Goal: Complete application form: Complete application form

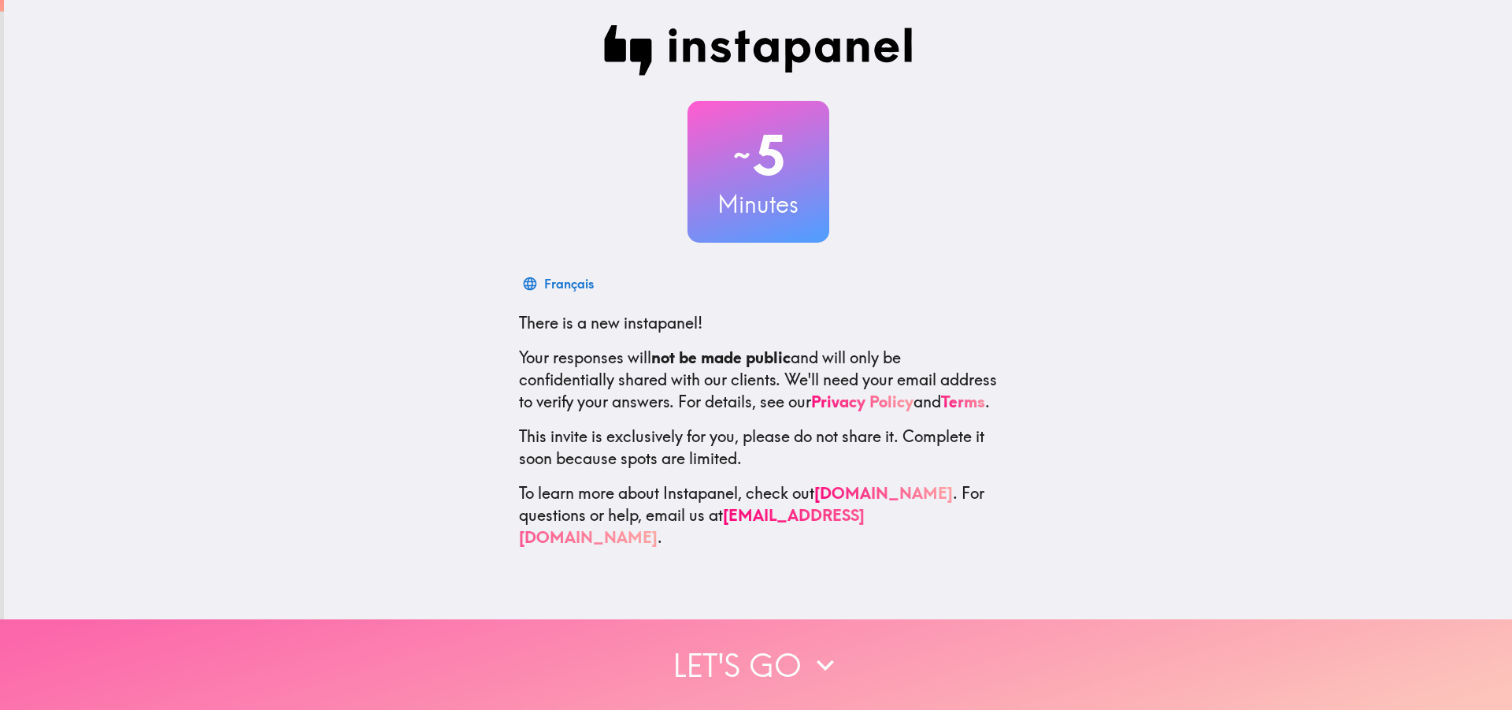
click at [817, 659] on icon "button" at bounding box center [825, 664] width 17 height 11
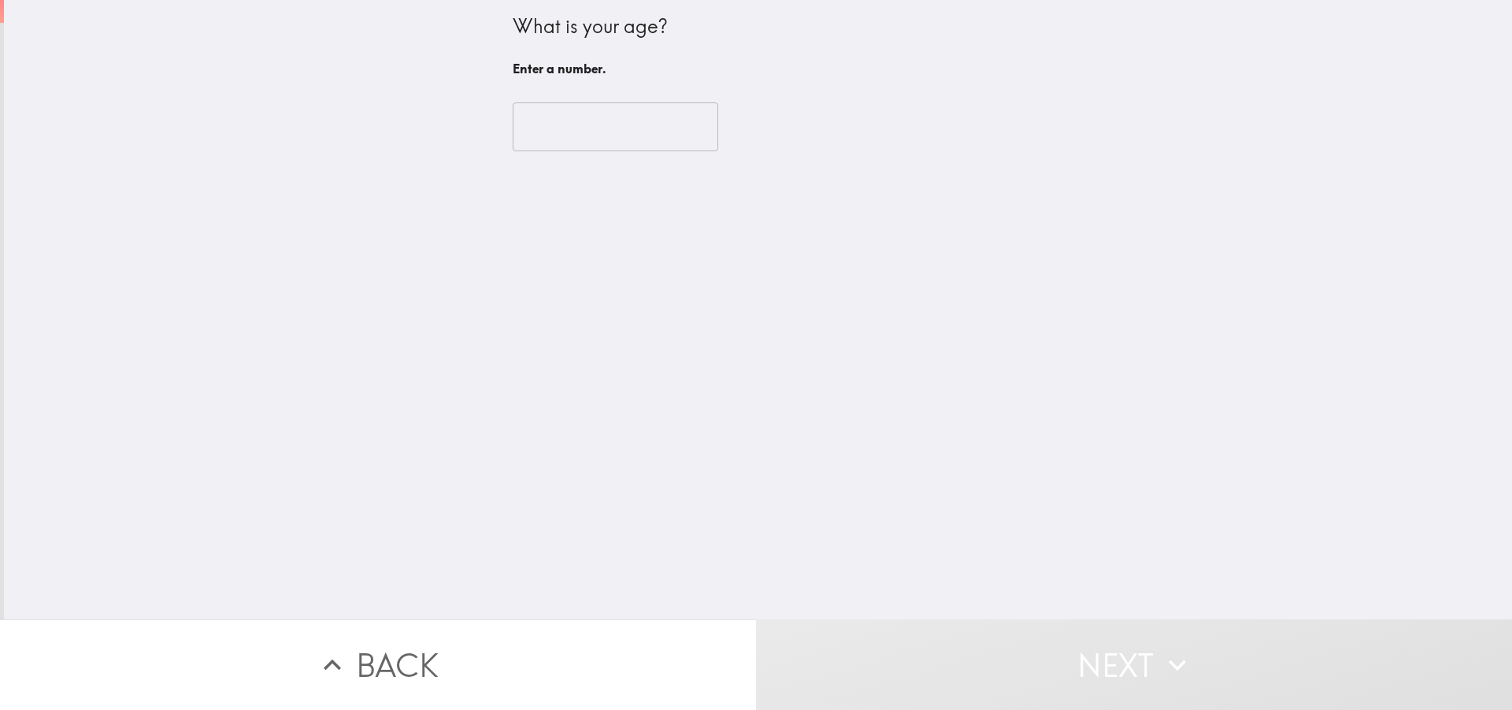
click at [592, 132] on input "number" at bounding box center [616, 126] width 206 height 49
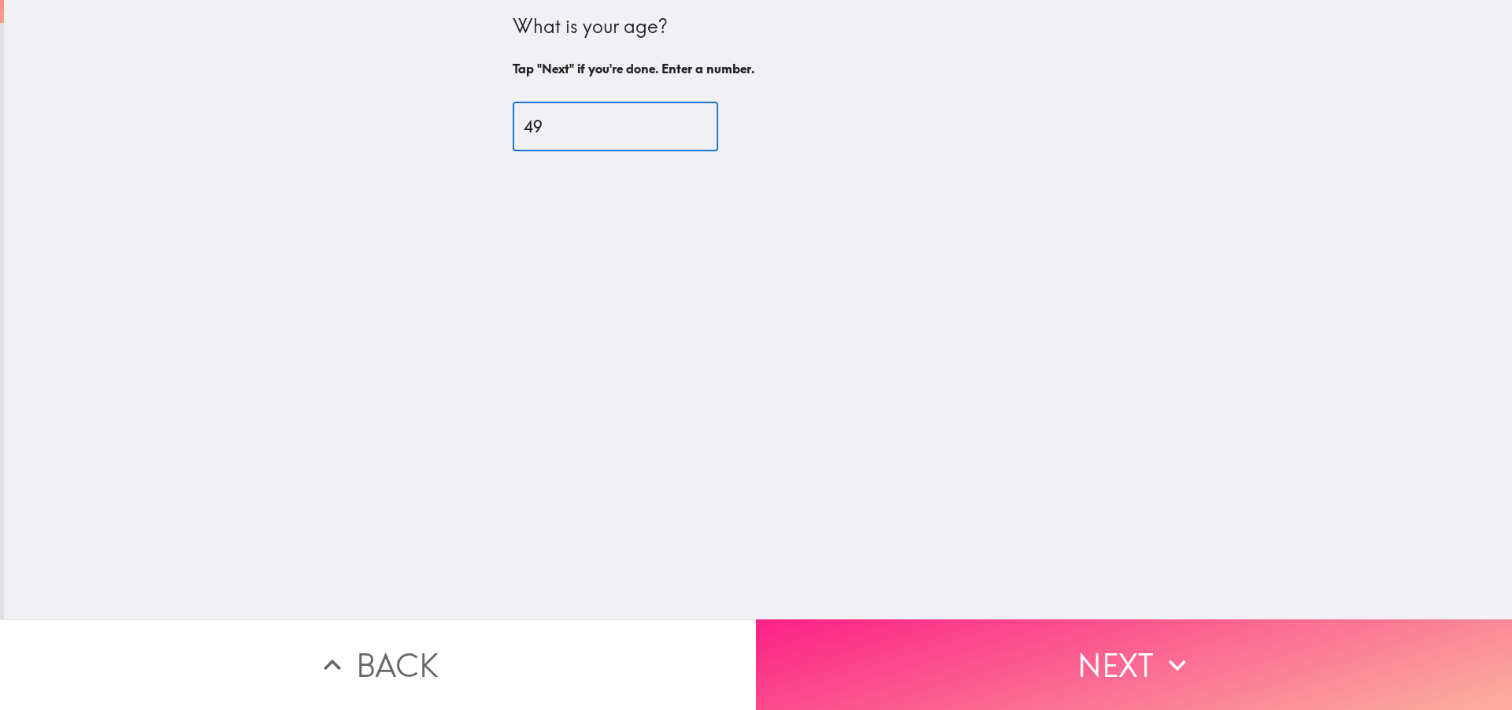
type input "49"
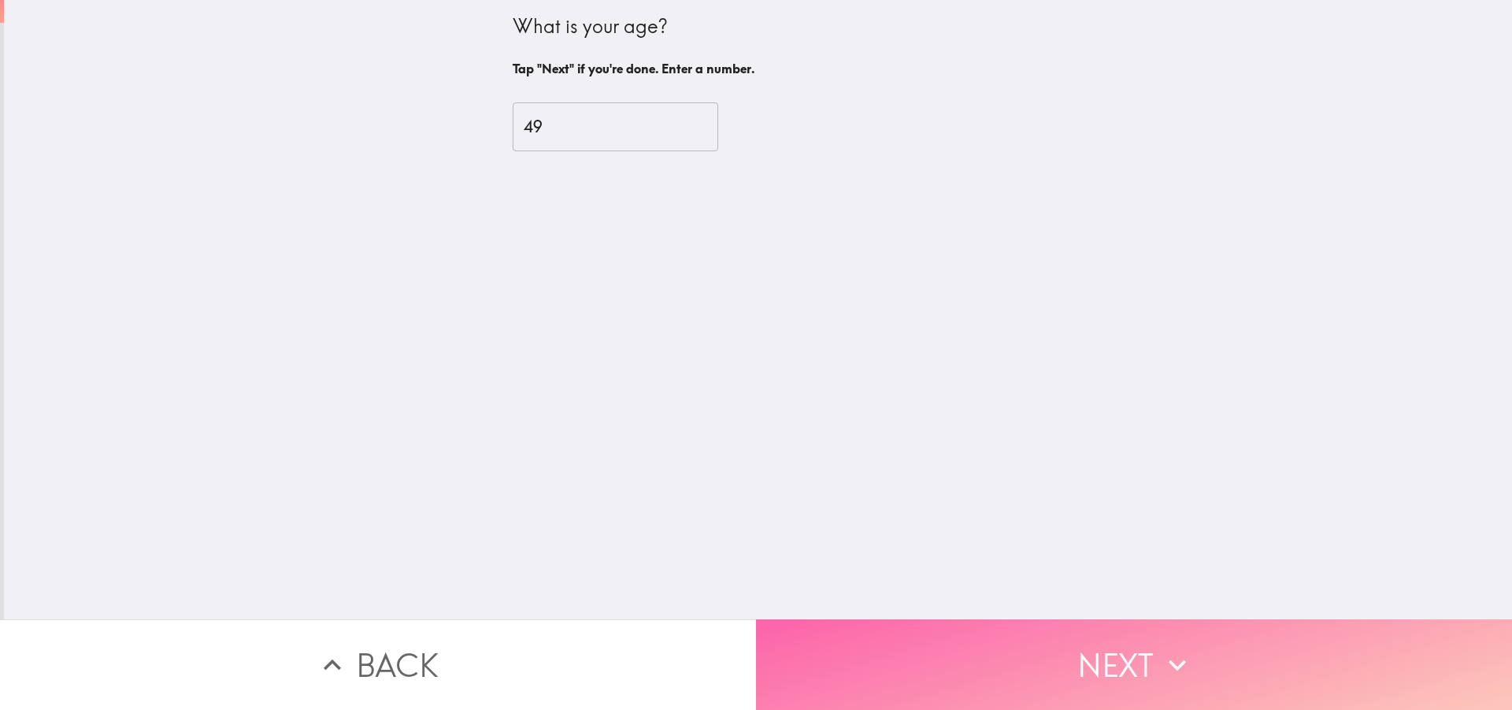
click at [1149, 640] on button "Next" at bounding box center [1134, 664] width 756 height 91
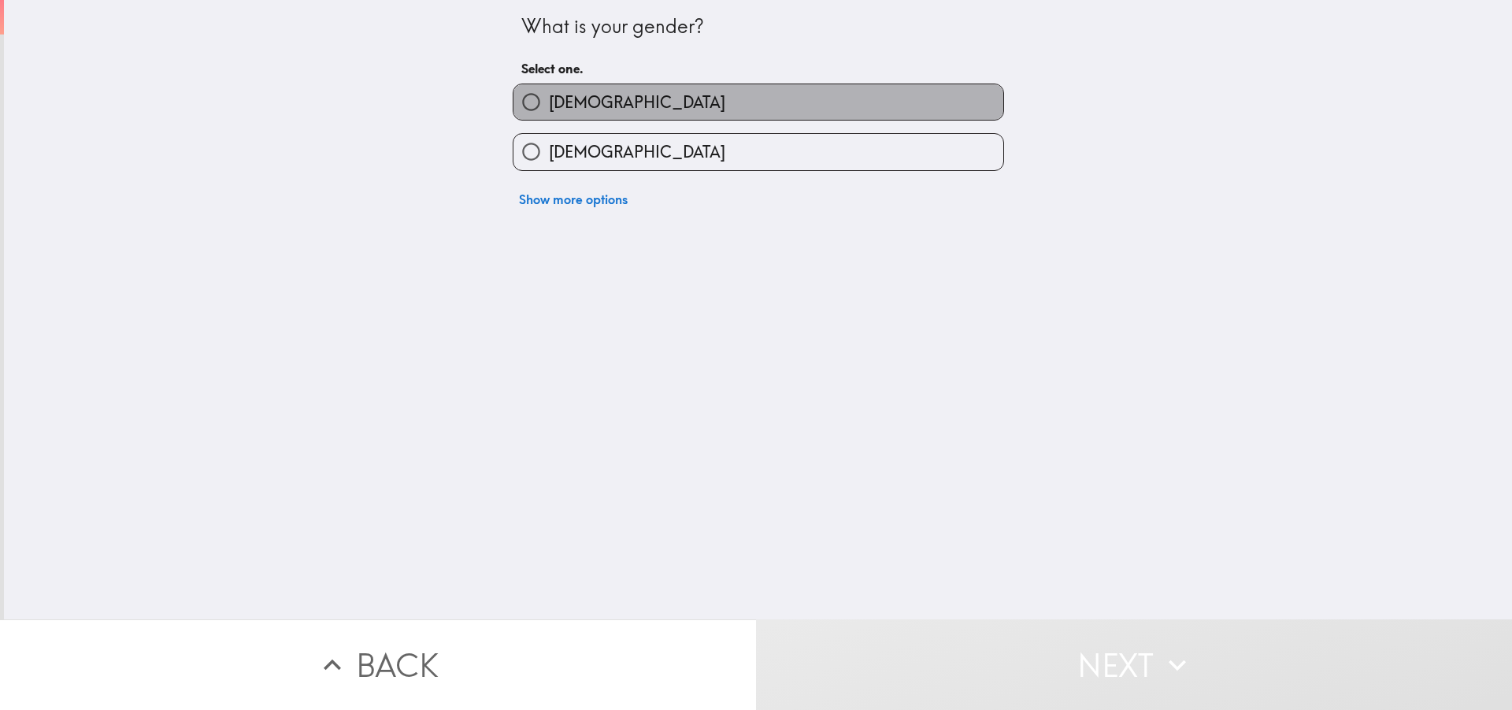
click at [549, 105] on span "[DEMOGRAPHIC_DATA]" at bounding box center [637, 102] width 176 height 22
click at [547, 105] on input "[DEMOGRAPHIC_DATA]" at bounding box center [531, 101] width 35 height 35
radio input "true"
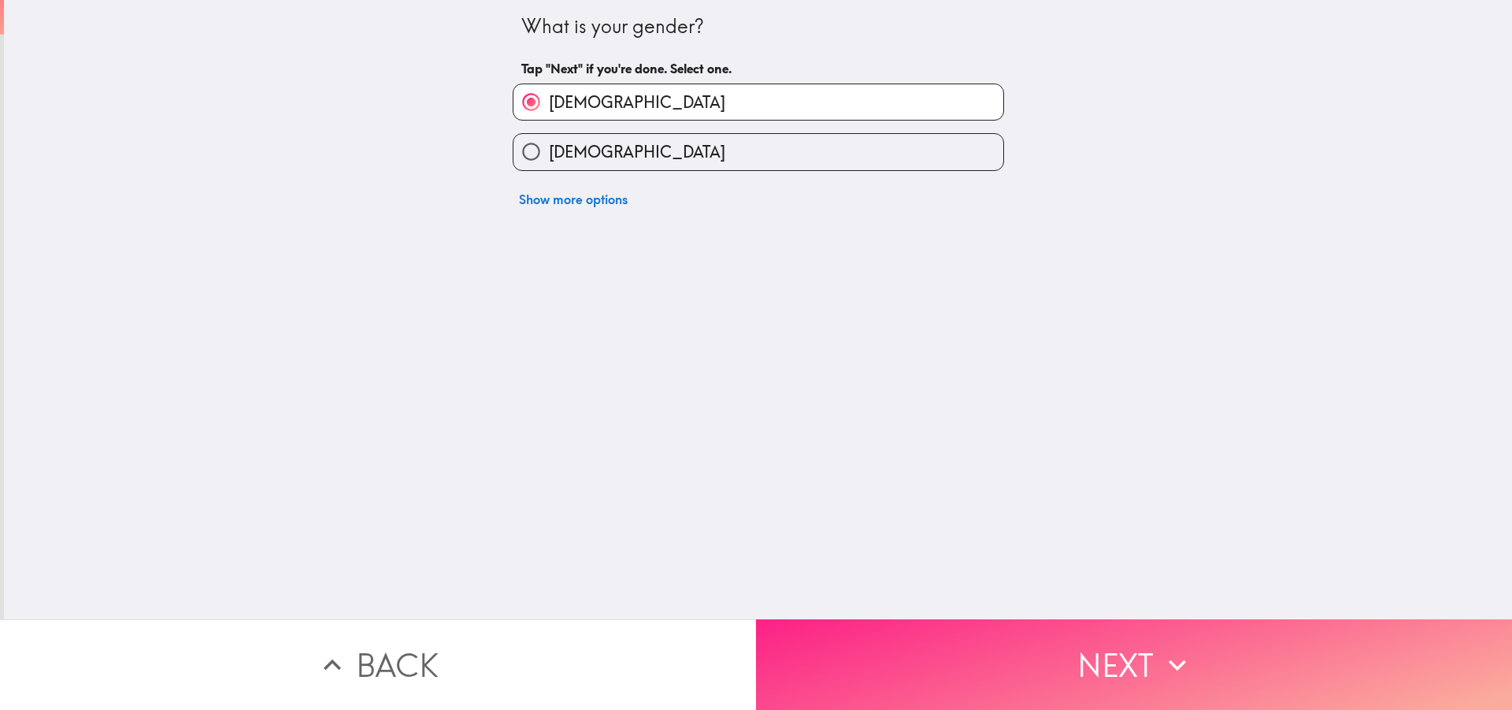
click at [1003, 635] on button "Next" at bounding box center [1134, 664] width 756 height 91
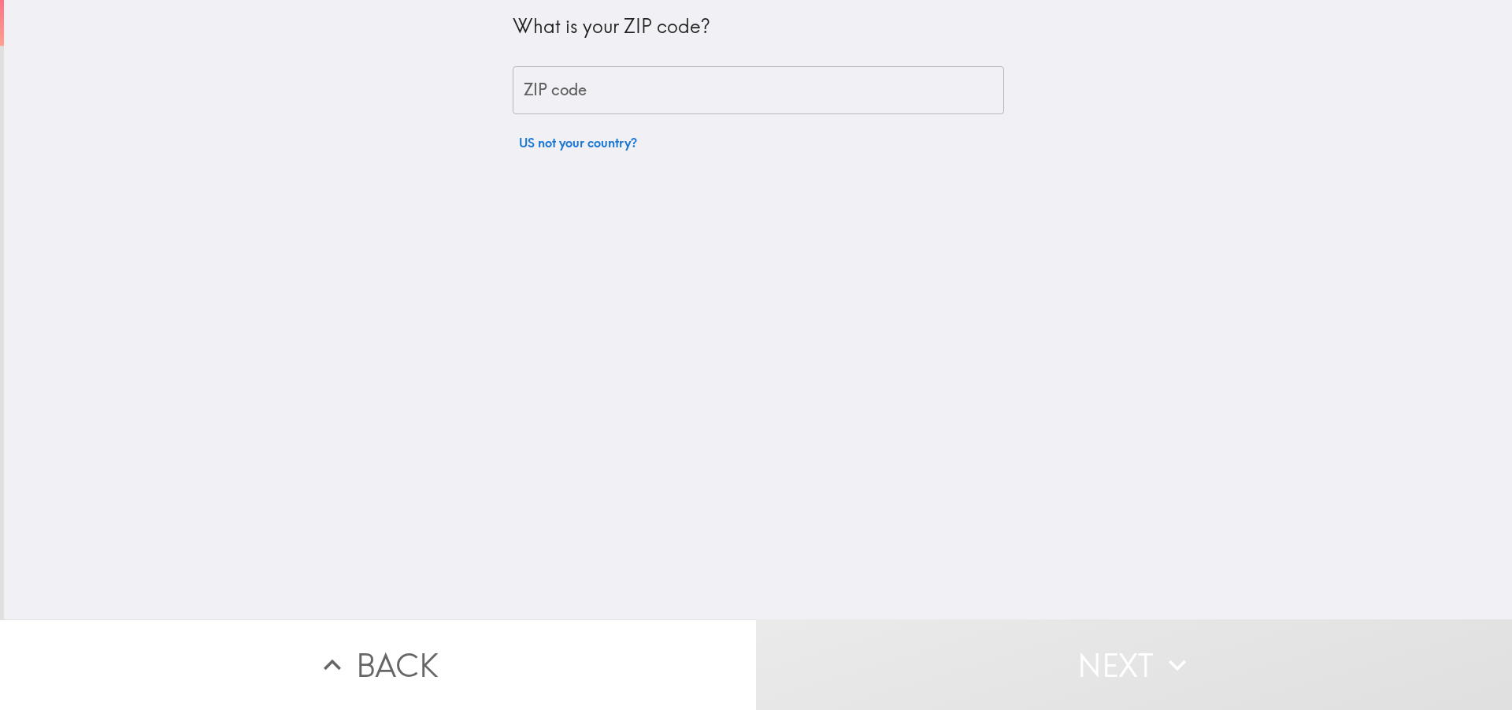
click at [626, 92] on input "ZIP code" at bounding box center [758, 90] width 491 height 49
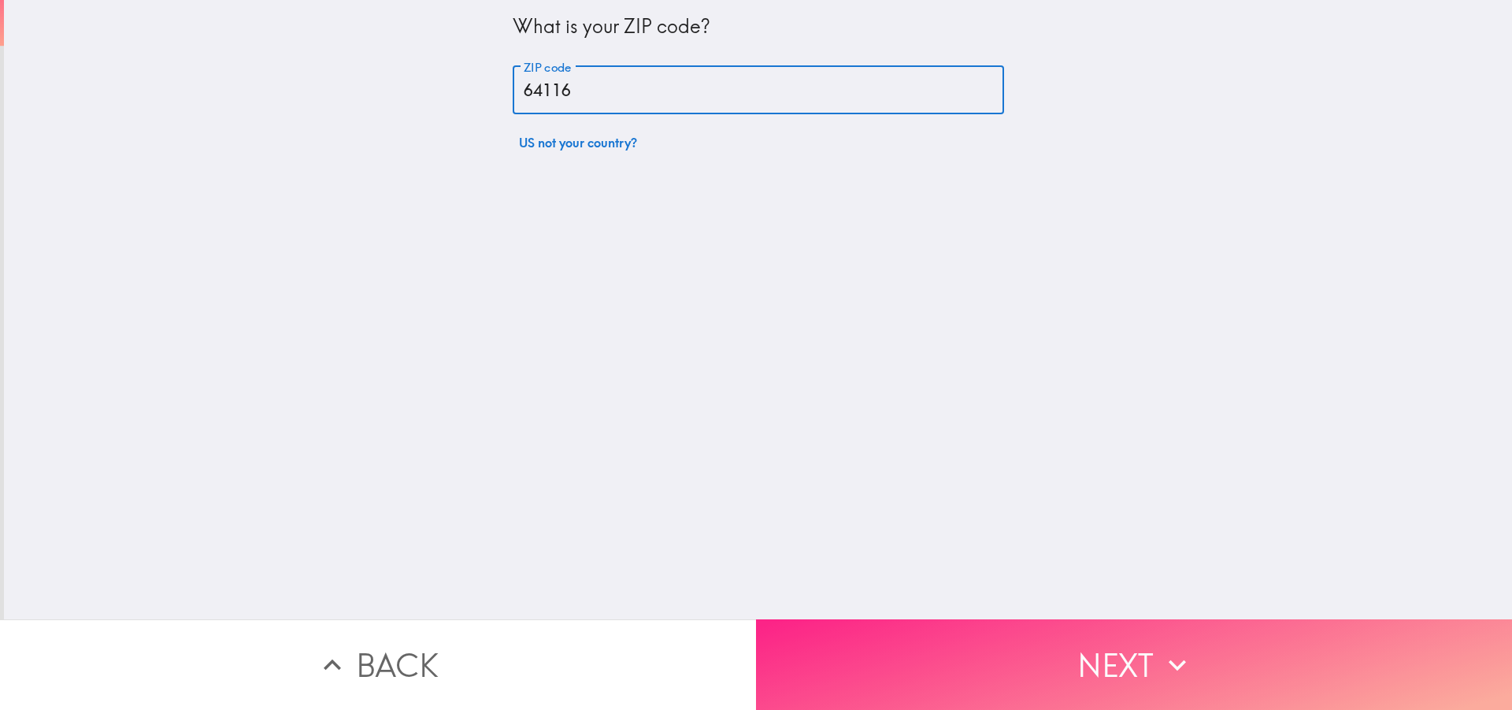
type input "64116"
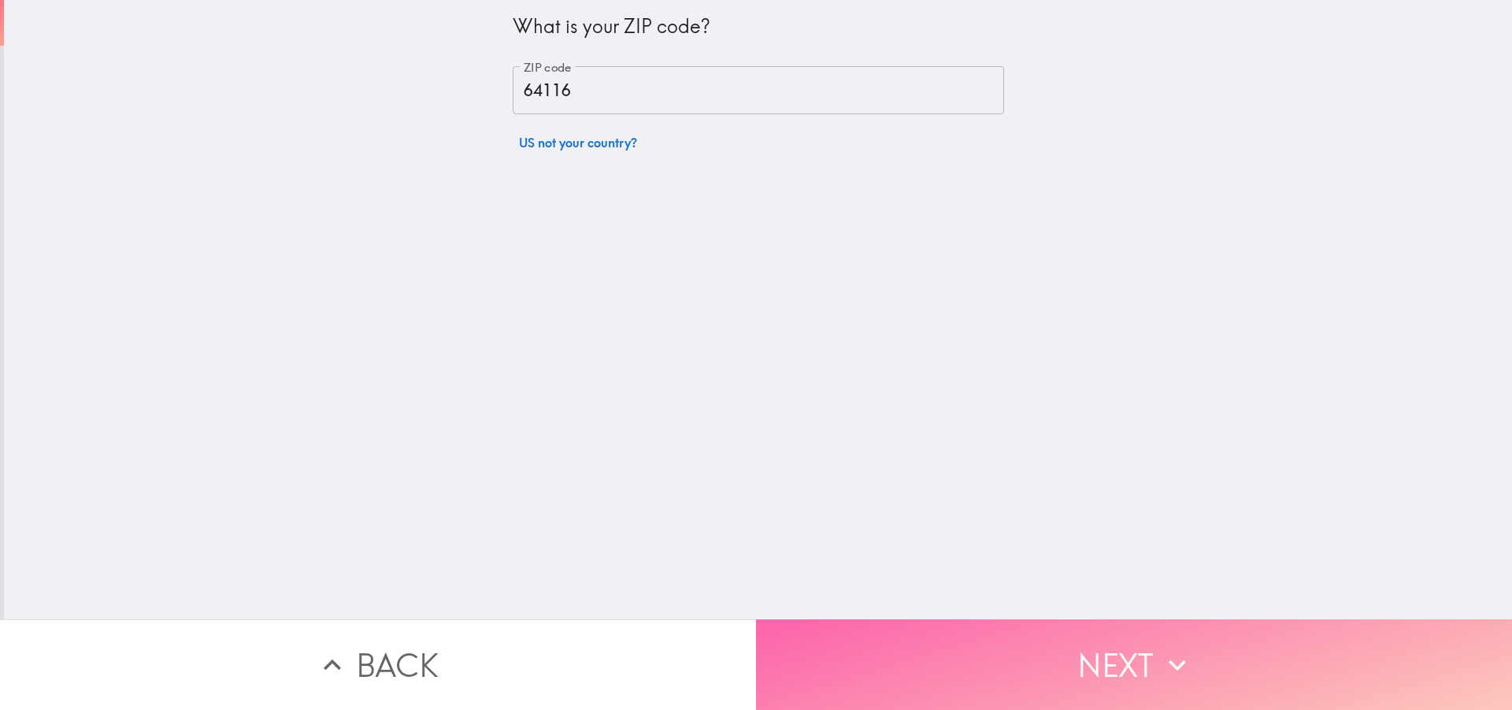
click at [903, 647] on button "Next" at bounding box center [1134, 664] width 756 height 91
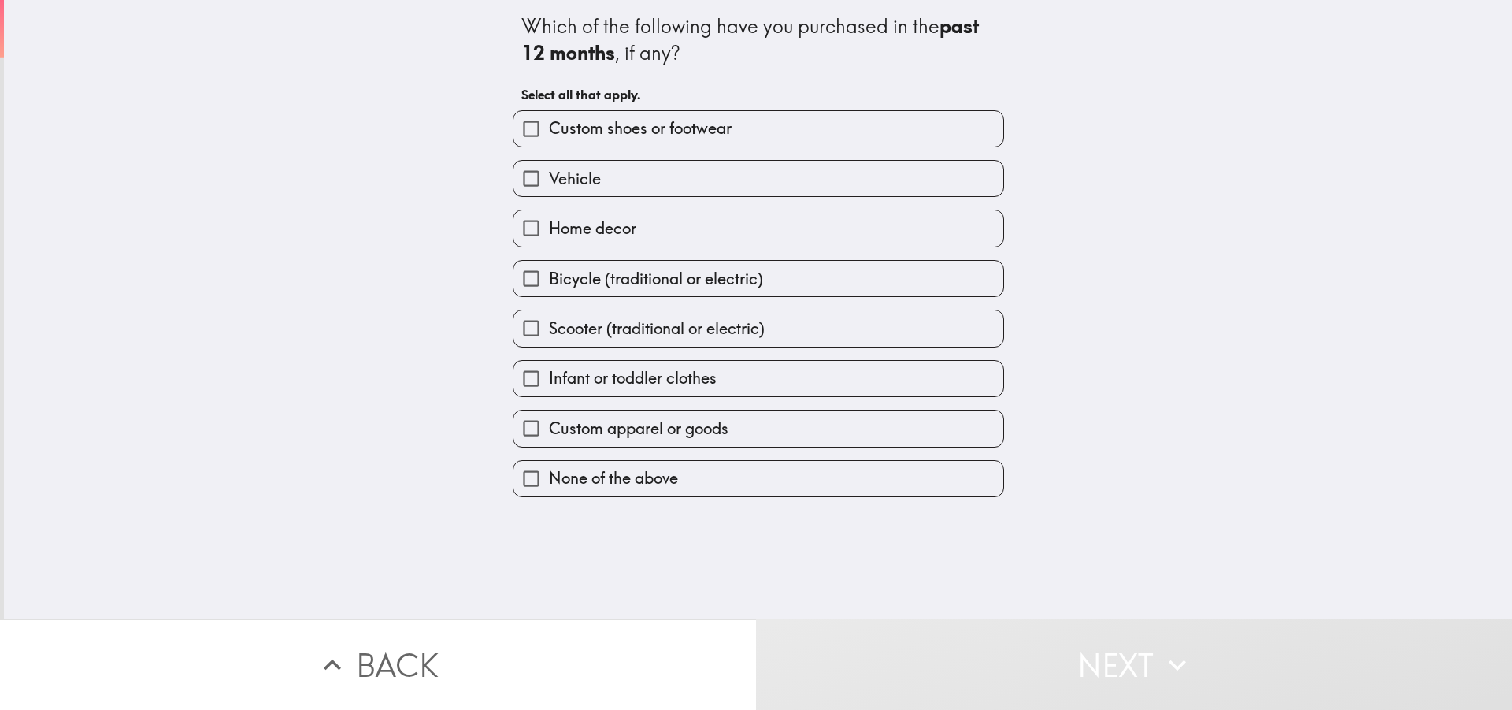
click at [674, 137] on span "Custom shoes or footwear" at bounding box center [640, 128] width 183 height 22
click at [549, 137] on input "Custom shoes or footwear" at bounding box center [531, 128] width 35 height 35
checkbox input "true"
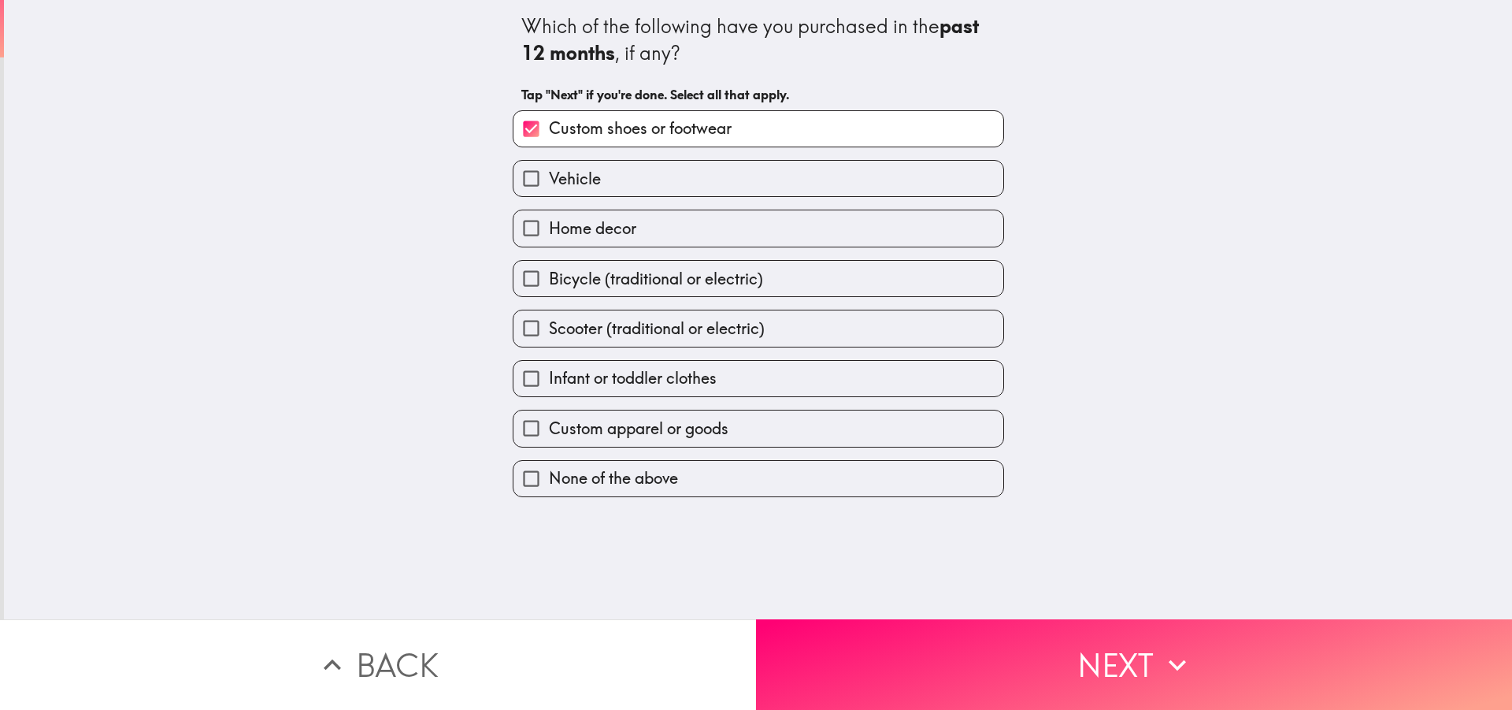
click at [650, 224] on label "Home decor" at bounding box center [759, 227] width 490 height 35
click at [549, 224] on input "Home decor" at bounding box center [531, 227] width 35 height 35
checkbox input "true"
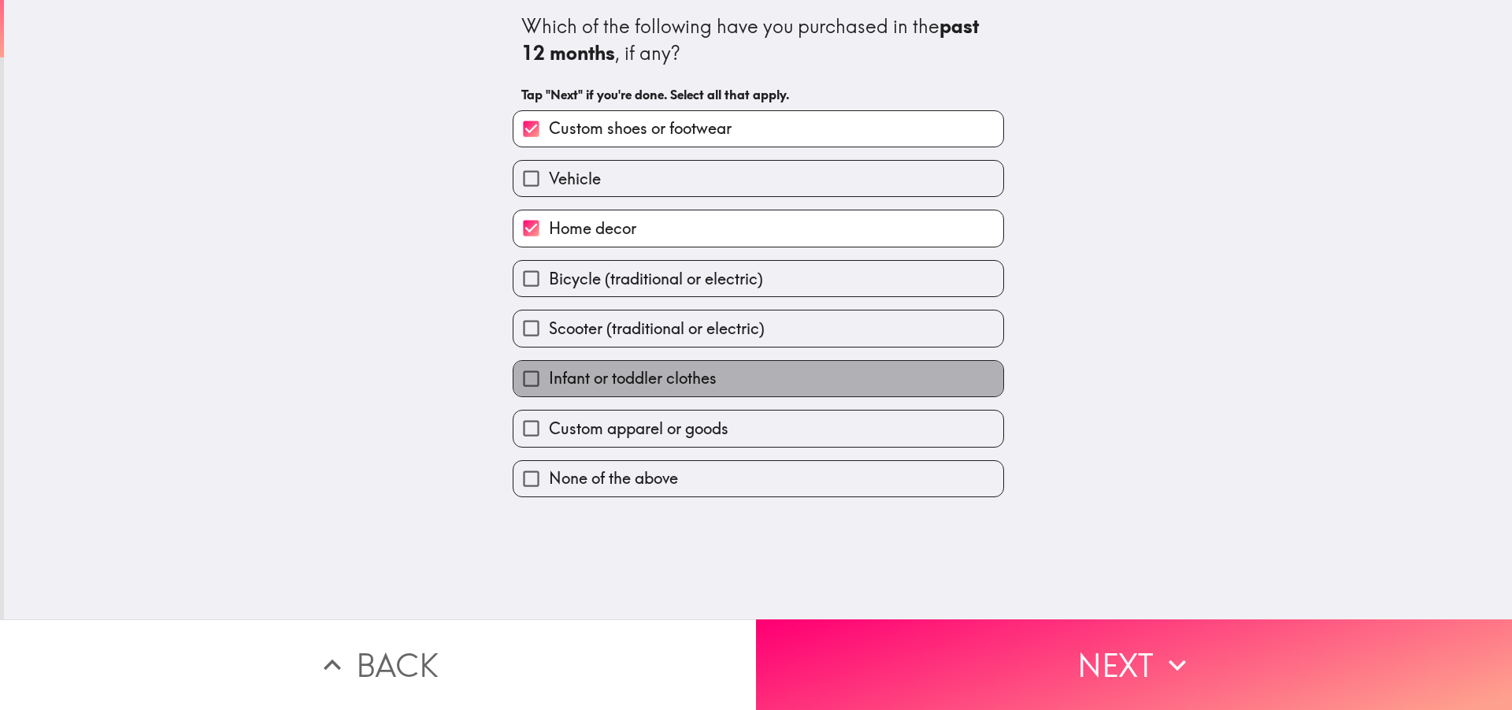
click at [549, 368] on span "Infant or toddler clothes" at bounding box center [633, 378] width 168 height 22
click at [544, 368] on input "Infant or toddler clothes" at bounding box center [531, 378] width 35 height 35
checkbox input "true"
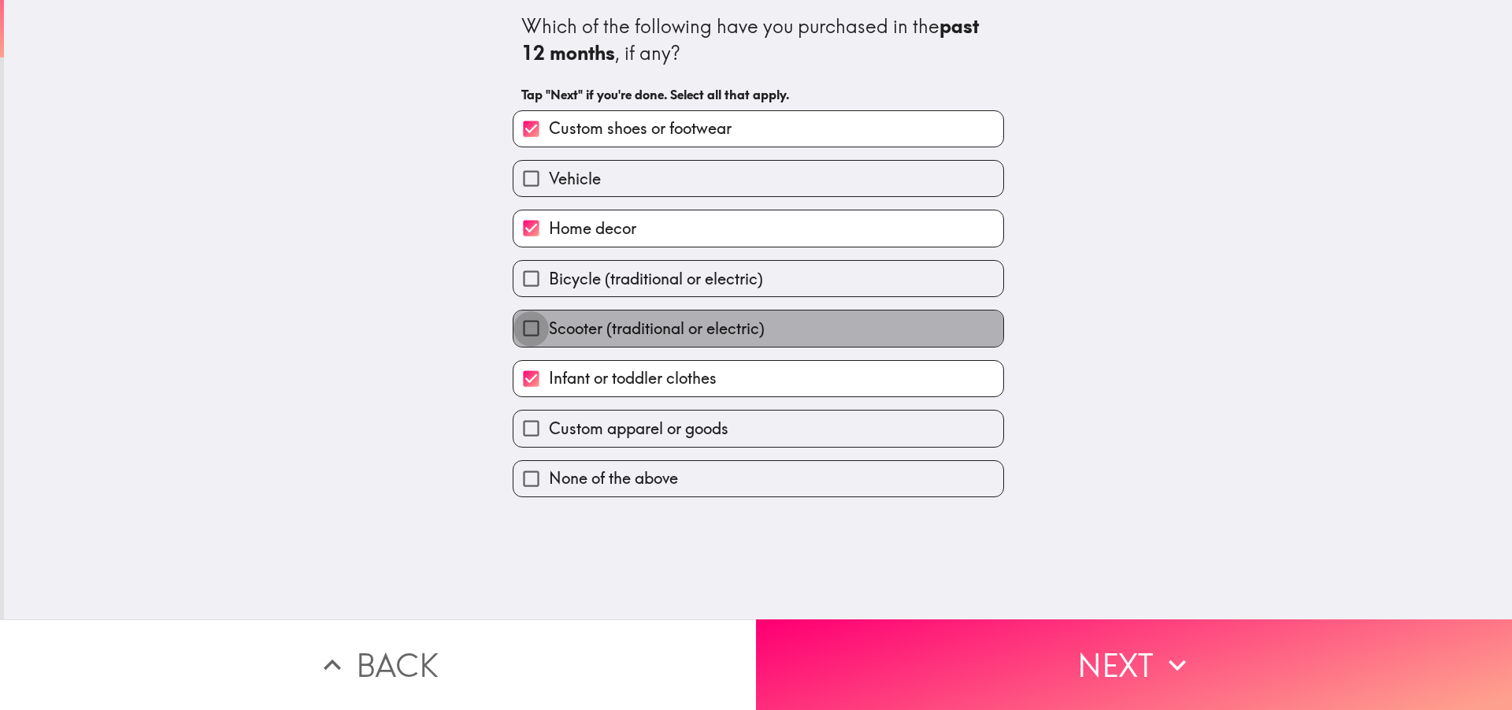
click at [516, 322] on input "Scooter (traditional or electric)" at bounding box center [531, 327] width 35 height 35
checkbox input "true"
